Goal: Transaction & Acquisition: Book appointment/travel/reservation

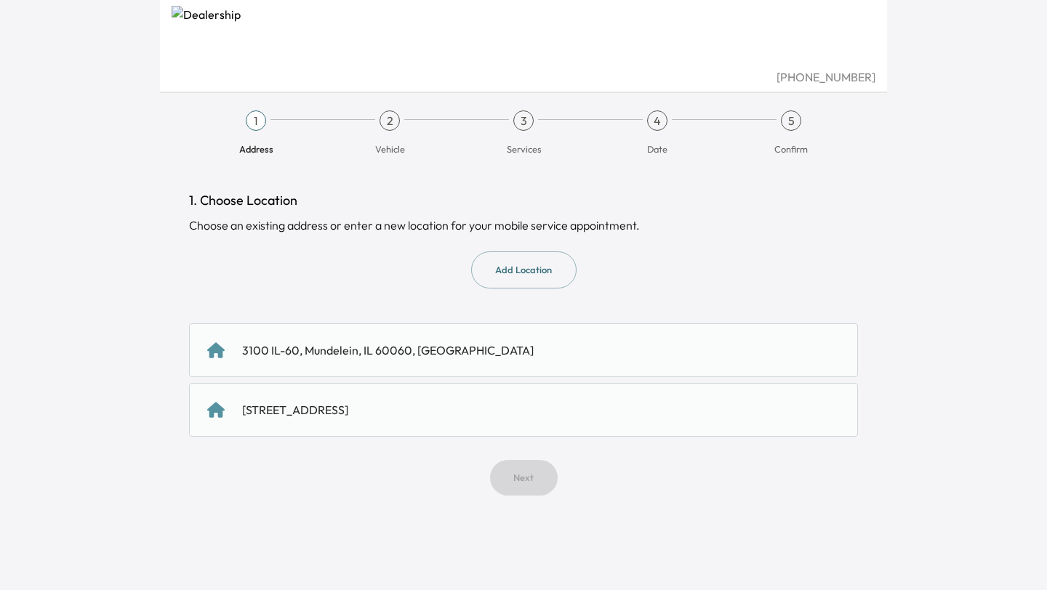
click at [509, 357] on div "3100 IL-60, Mundelein, IL 60060, [GEOGRAPHIC_DATA]" at bounding box center [523, 350] width 633 height 17
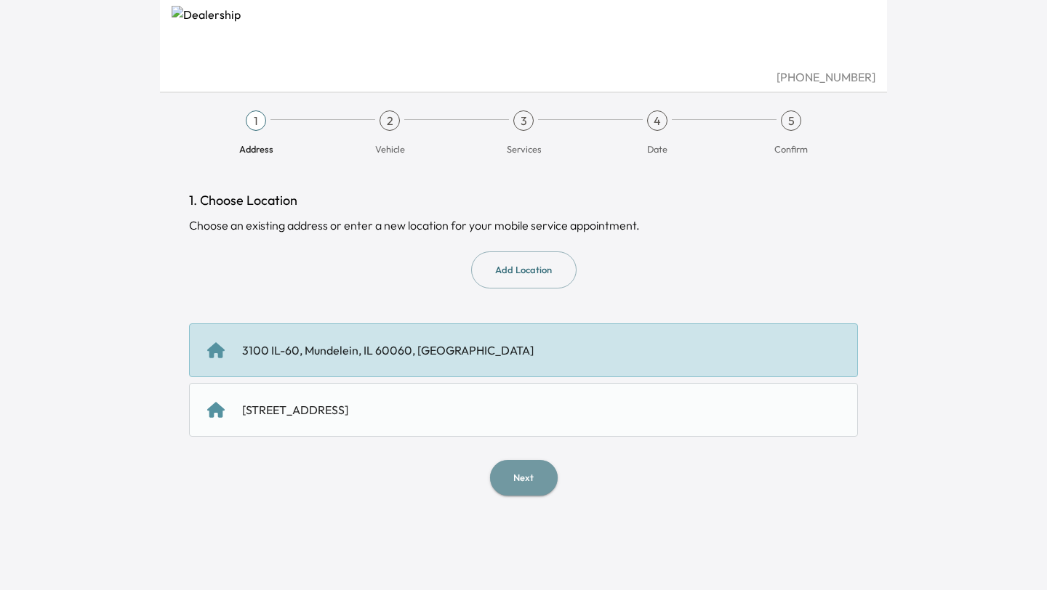
click at [529, 466] on button "Next" at bounding box center [524, 478] width 68 height 36
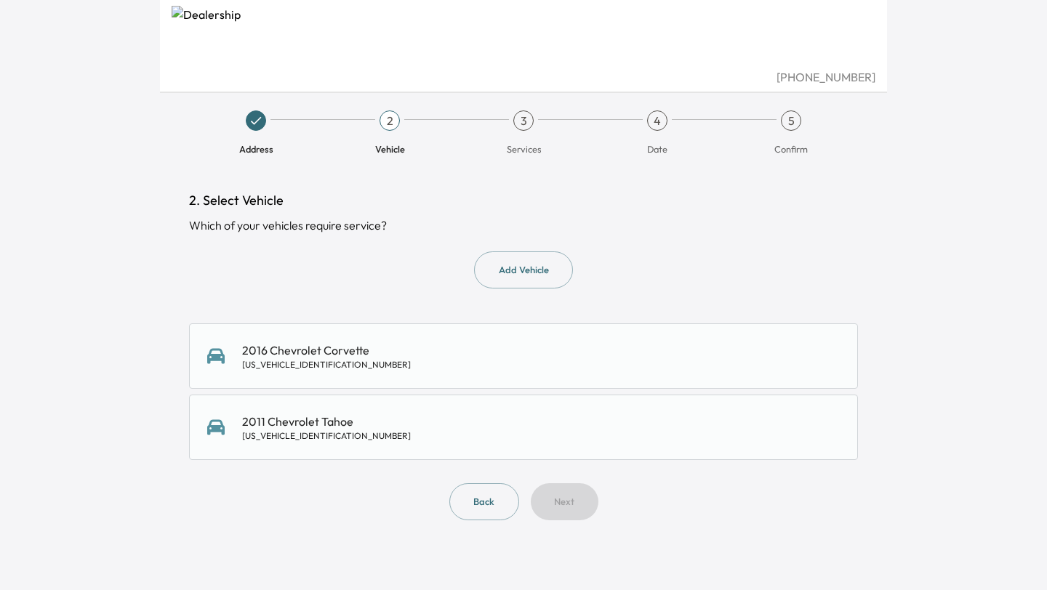
click at [545, 365] on div "2016 Chevrolet Corvette [US_VEHICLE_IDENTIFICATION_NUMBER]" at bounding box center [523, 356] width 633 height 29
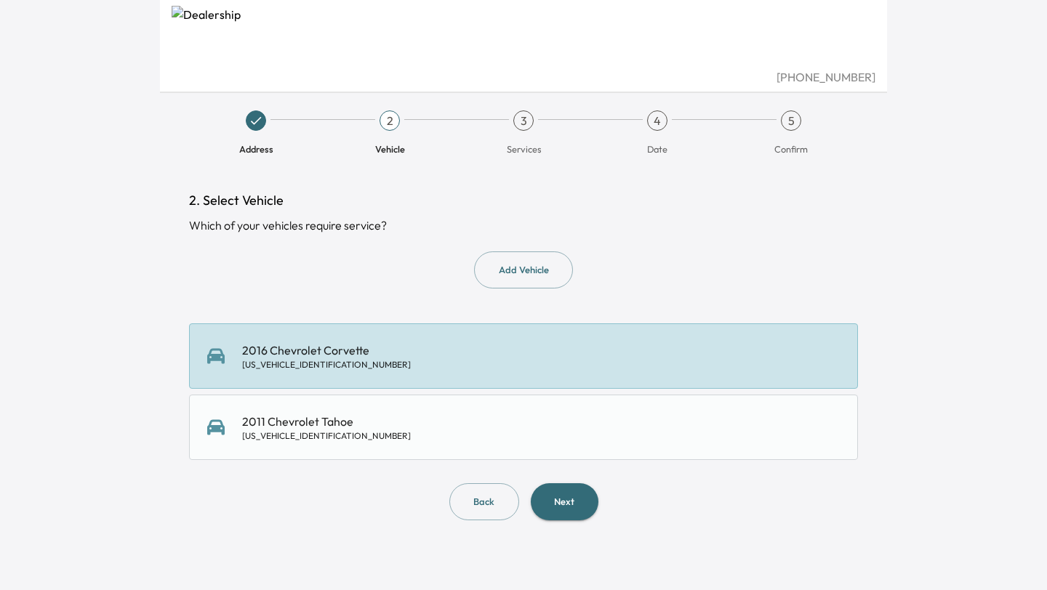
click at [542, 497] on button "Next" at bounding box center [565, 502] width 68 height 37
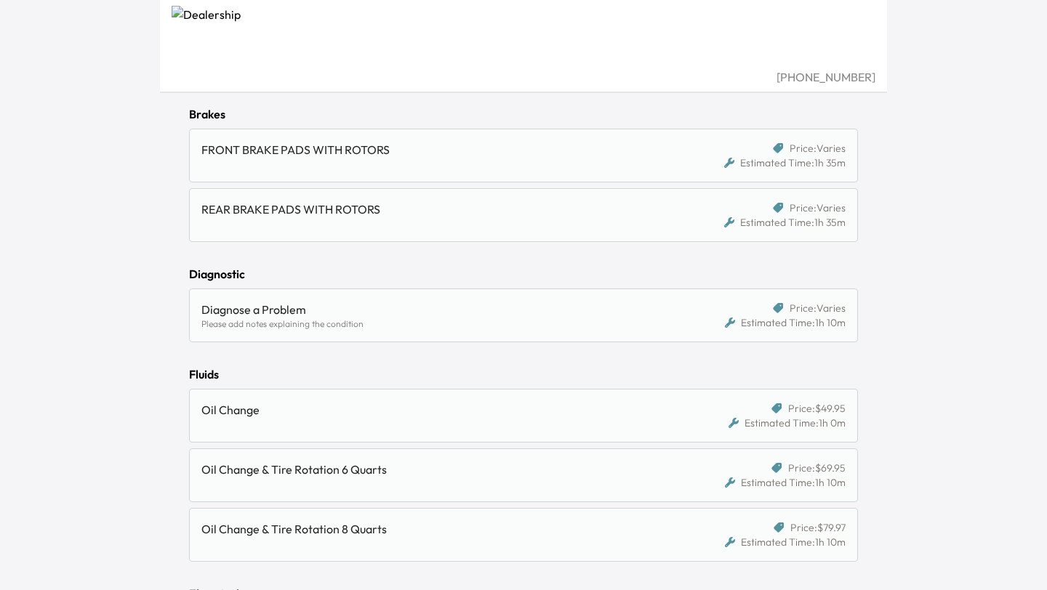
scroll to position [1218, 0]
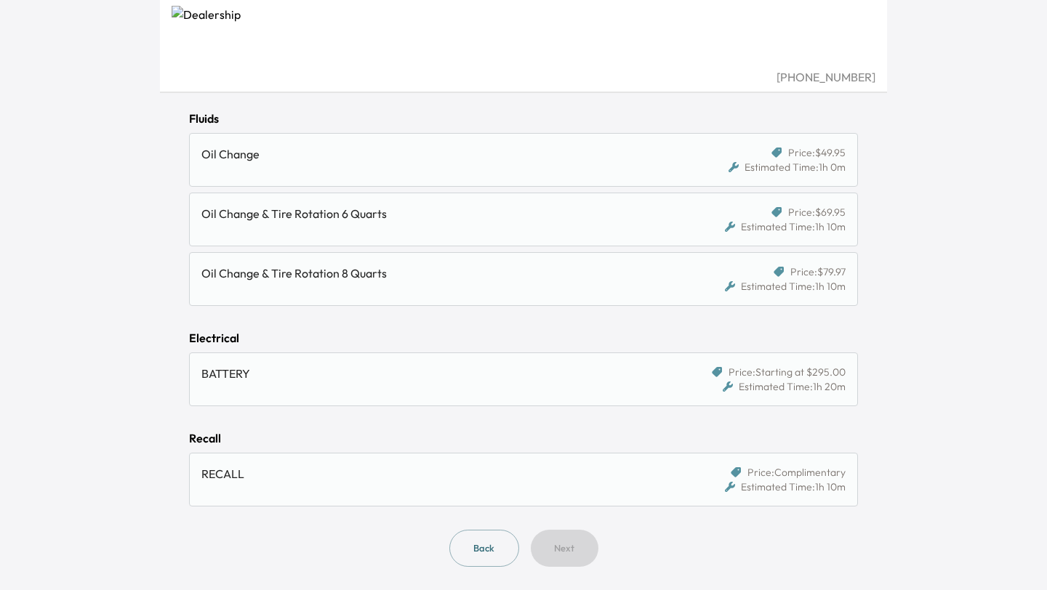
click at [539, 368] on div "BATTERY" at bounding box center [437, 373] width 472 height 17
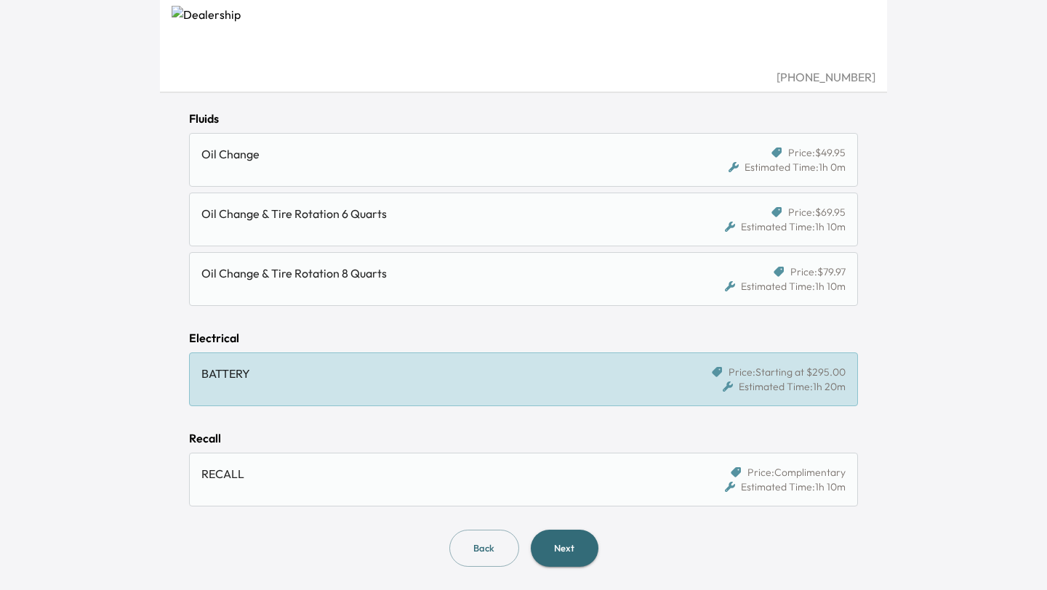
click at [576, 550] on button "Next" at bounding box center [565, 548] width 68 height 37
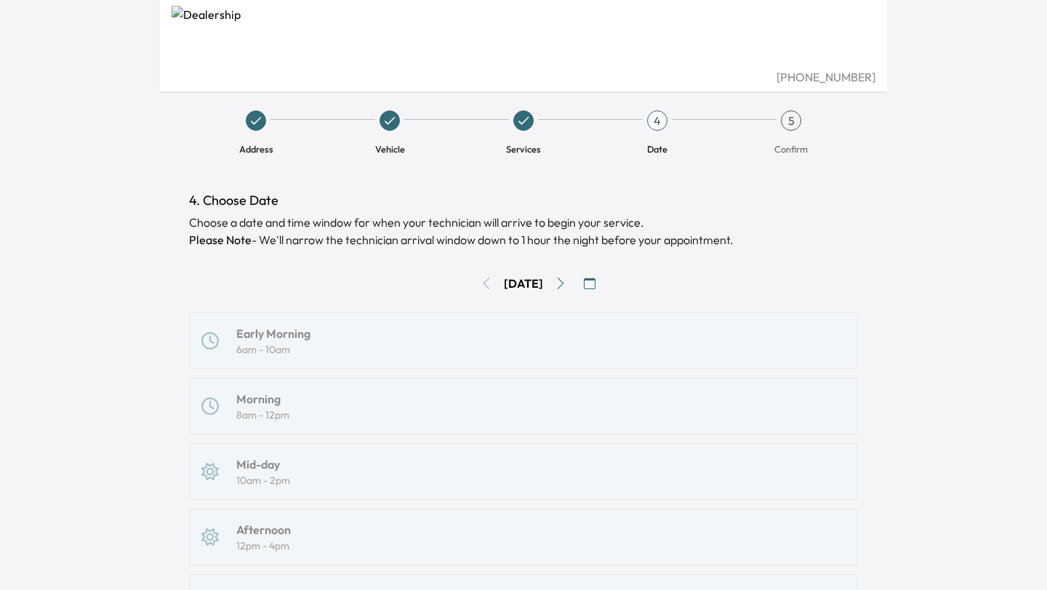
click at [595, 289] on icon "button" at bounding box center [590, 284] width 12 height 12
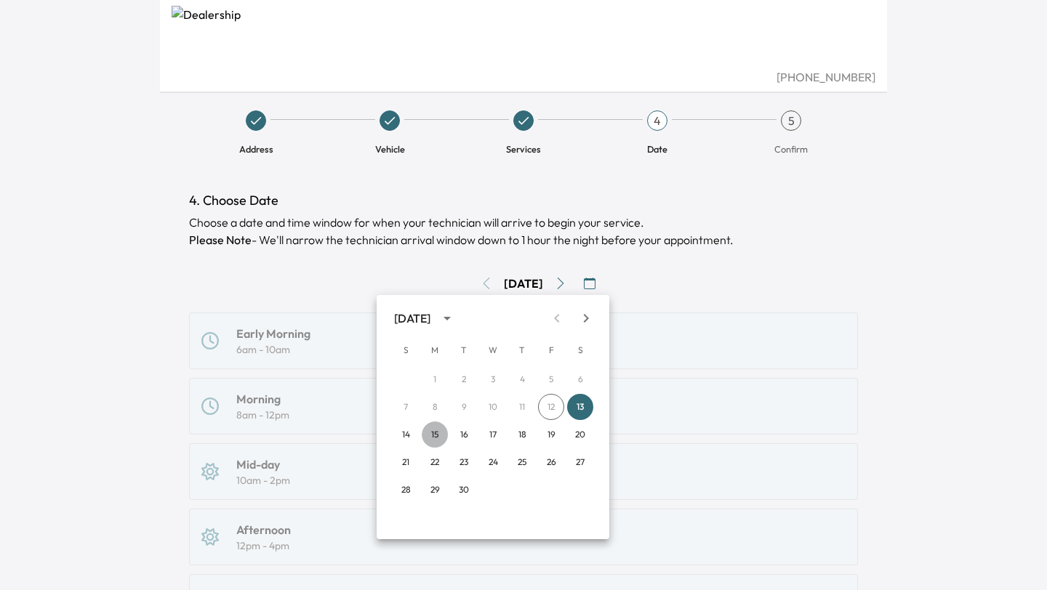
click at [430, 436] on button "15" at bounding box center [435, 435] width 26 height 26
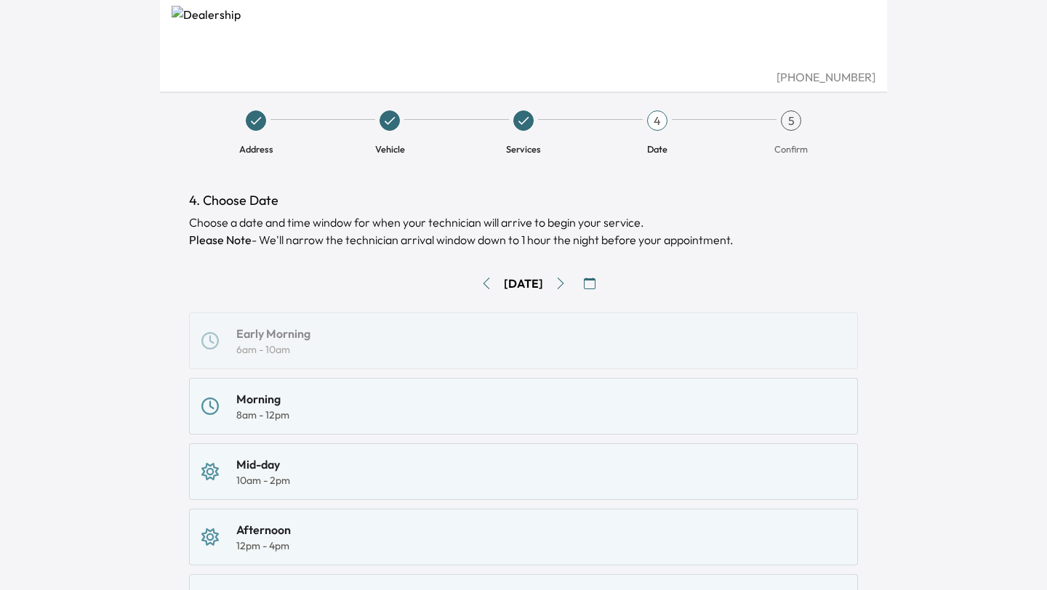
click at [411, 402] on div "Morning 8am - 12pm" at bounding box center [523, 406] width 644 height 32
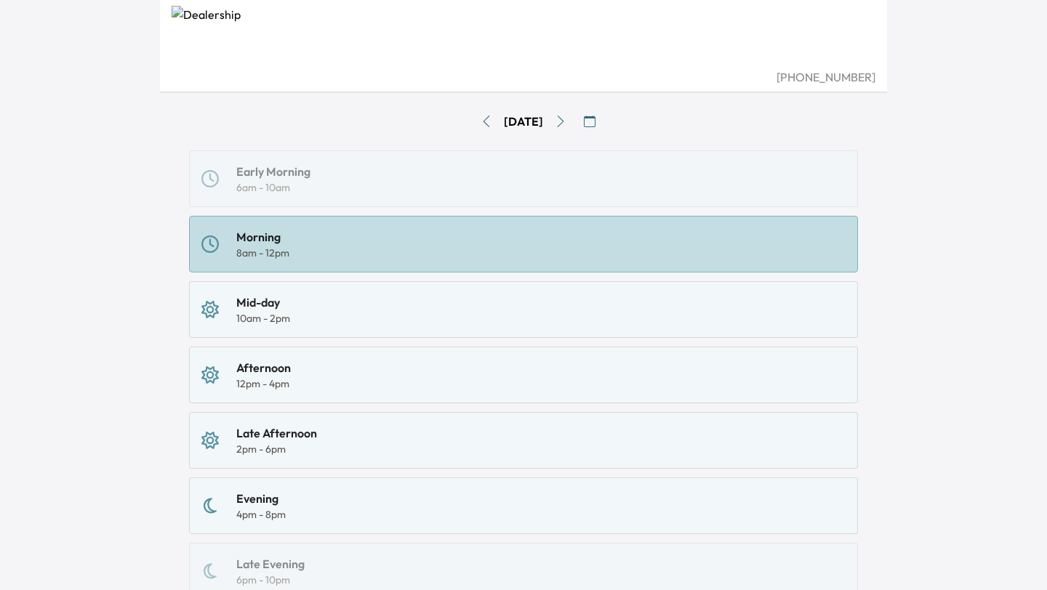
scroll to position [296, 0]
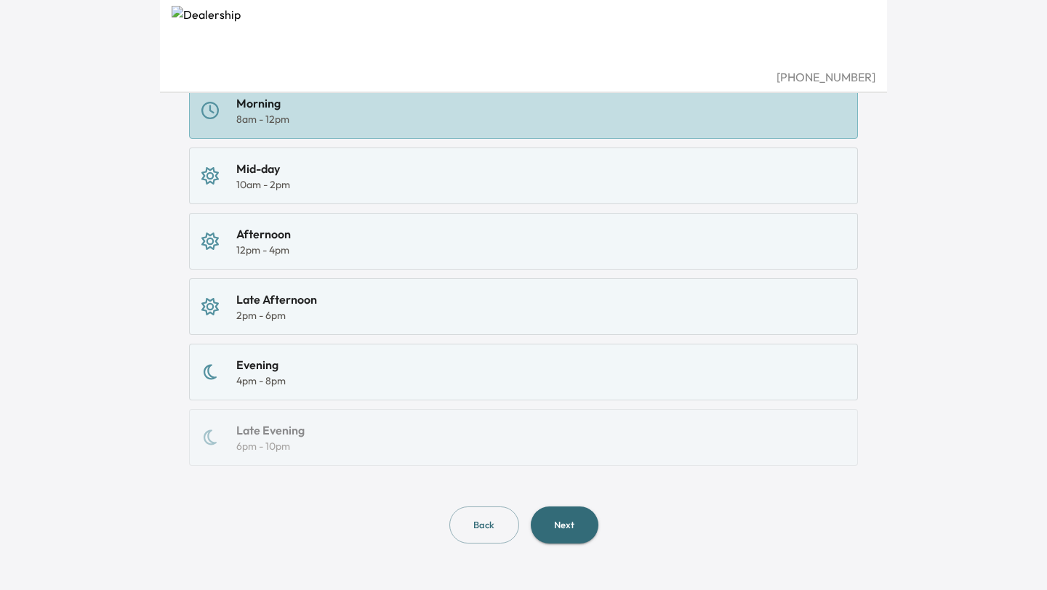
click at [567, 526] on button "Next" at bounding box center [565, 525] width 68 height 37
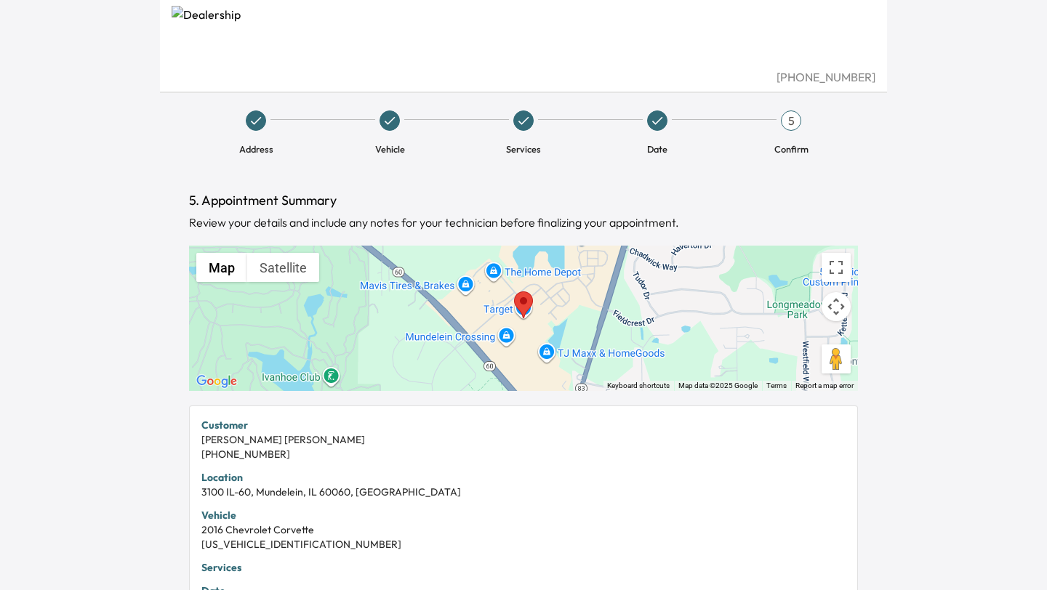
click at [447, 325] on div at bounding box center [523, 318] width 669 height 145
